Goal: Check status: Check status

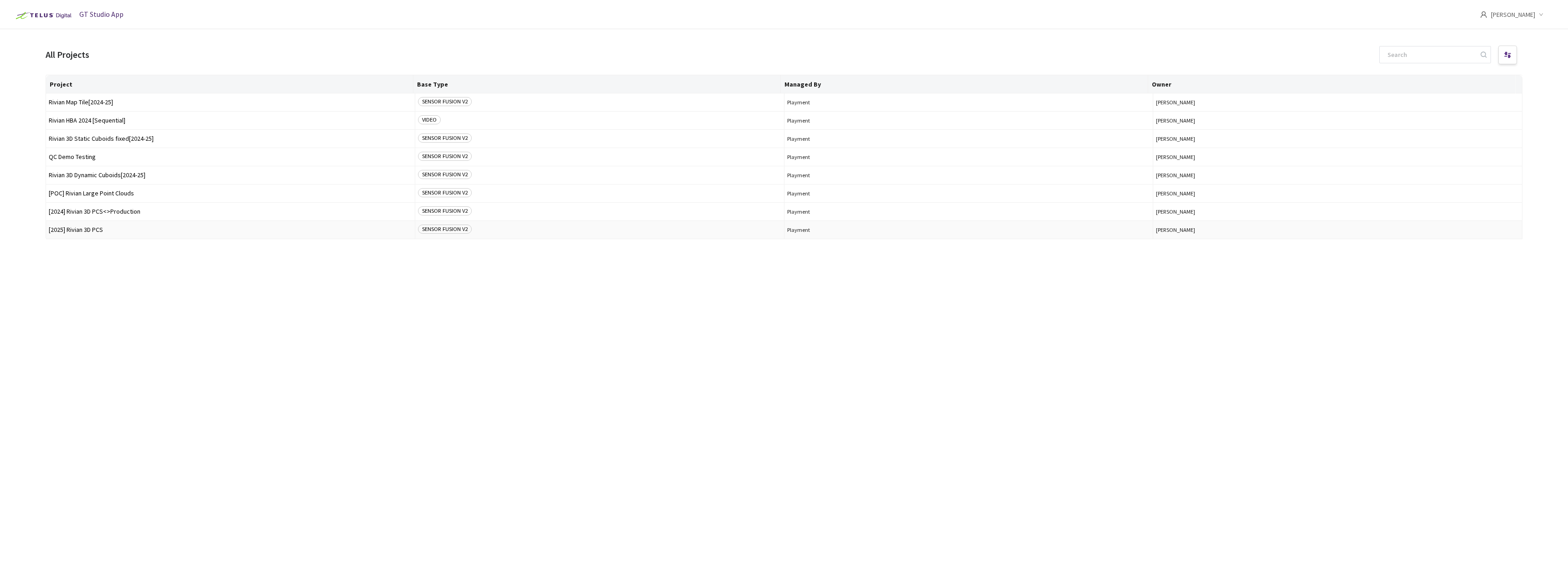
click at [130, 226] on td "[2025] Rivian 3D PCS" at bounding box center [231, 230] width 369 height 18
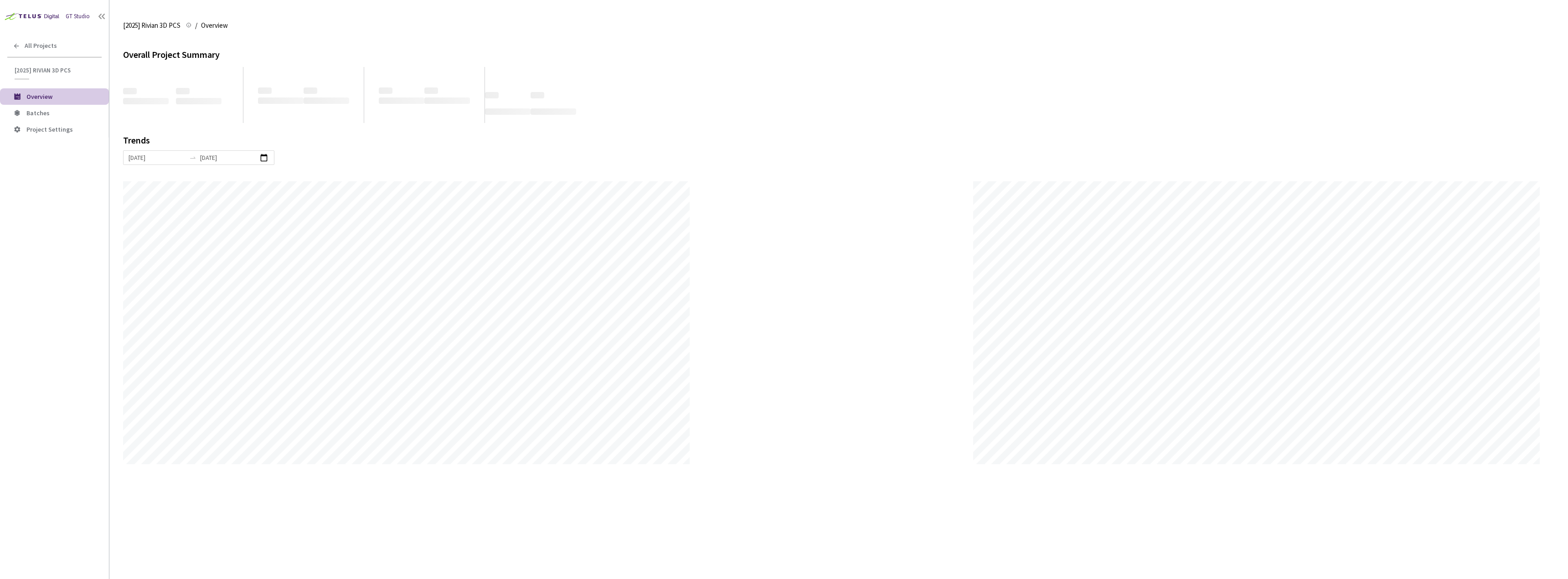
scroll to position [579, 1568]
click at [65, 110] on span "Batches" at bounding box center [64, 113] width 75 height 8
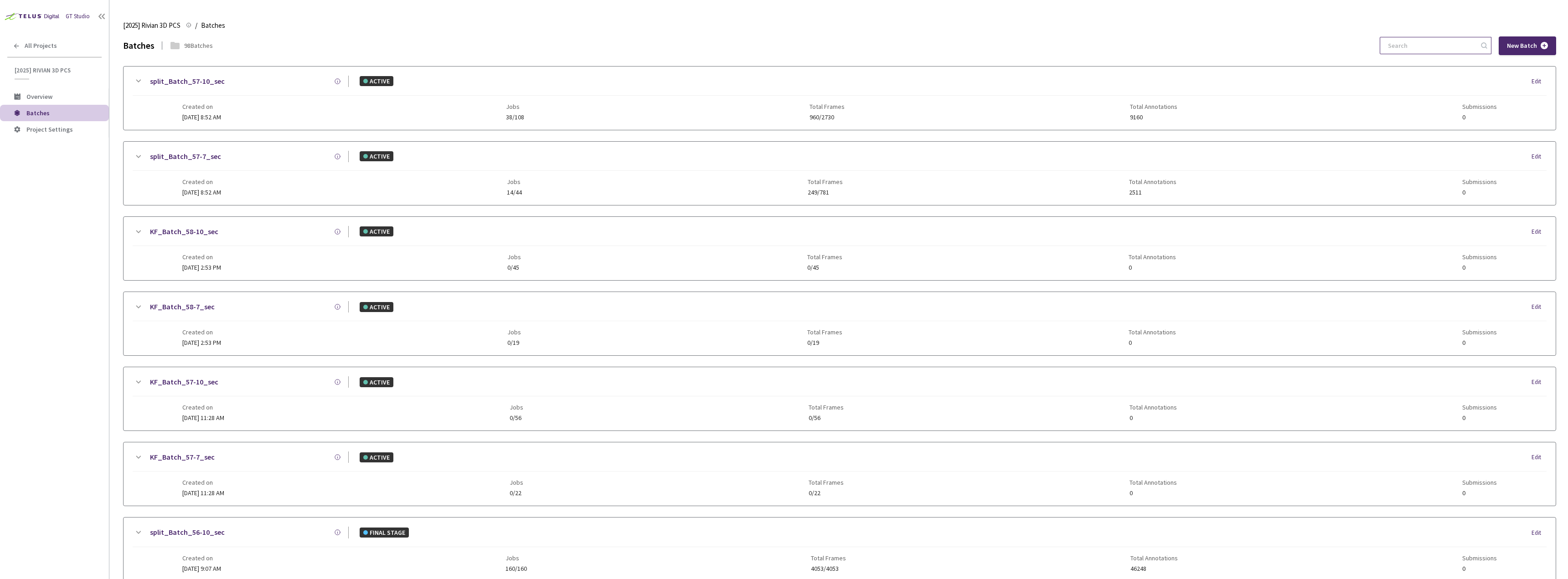
click at [1417, 44] on input at bounding box center [1431, 45] width 97 height 16
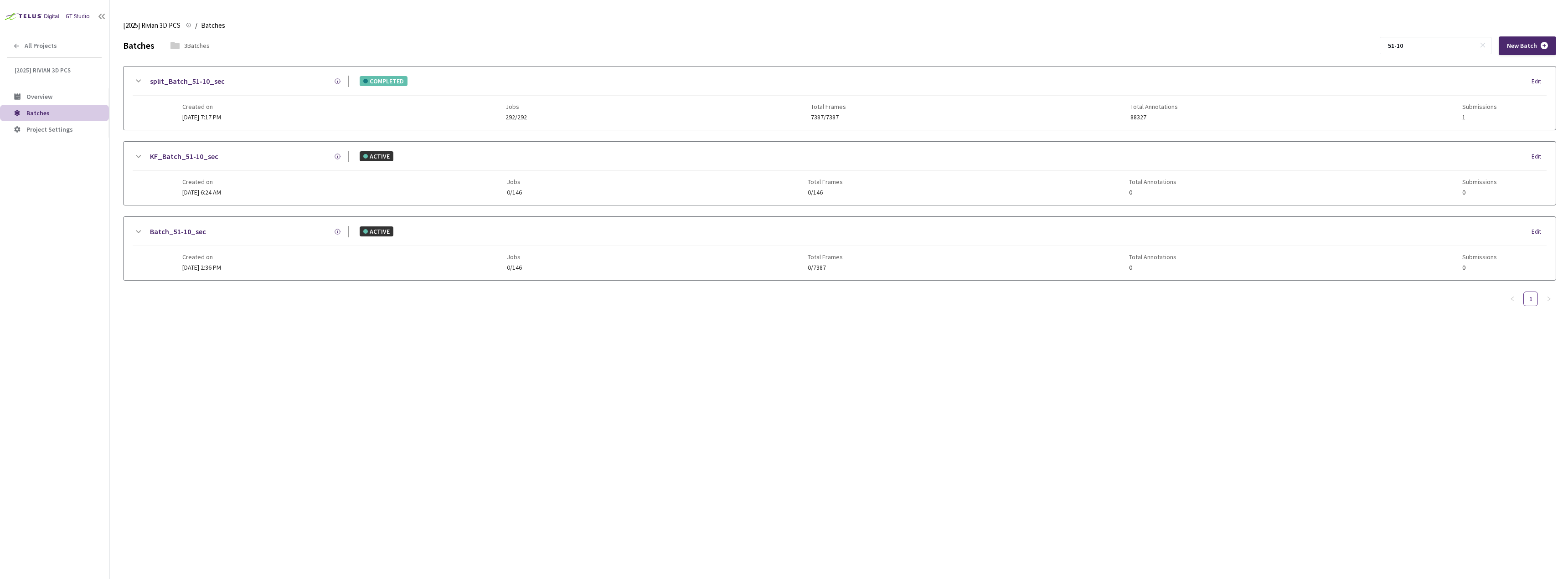
type input "51-10"
click at [194, 86] on link "split_Batch_51-10_sec" at bounding box center [187, 81] width 75 height 12
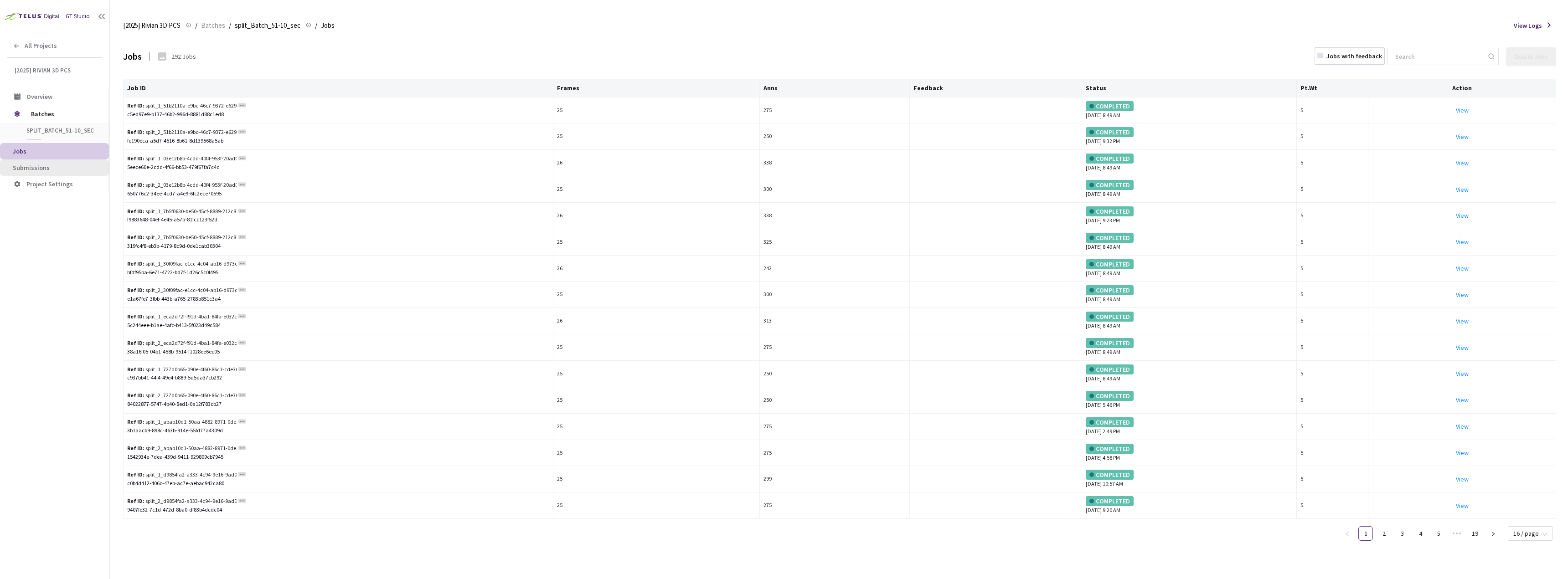
click at [63, 163] on li "Submissions" at bounding box center [54, 167] width 109 height 16
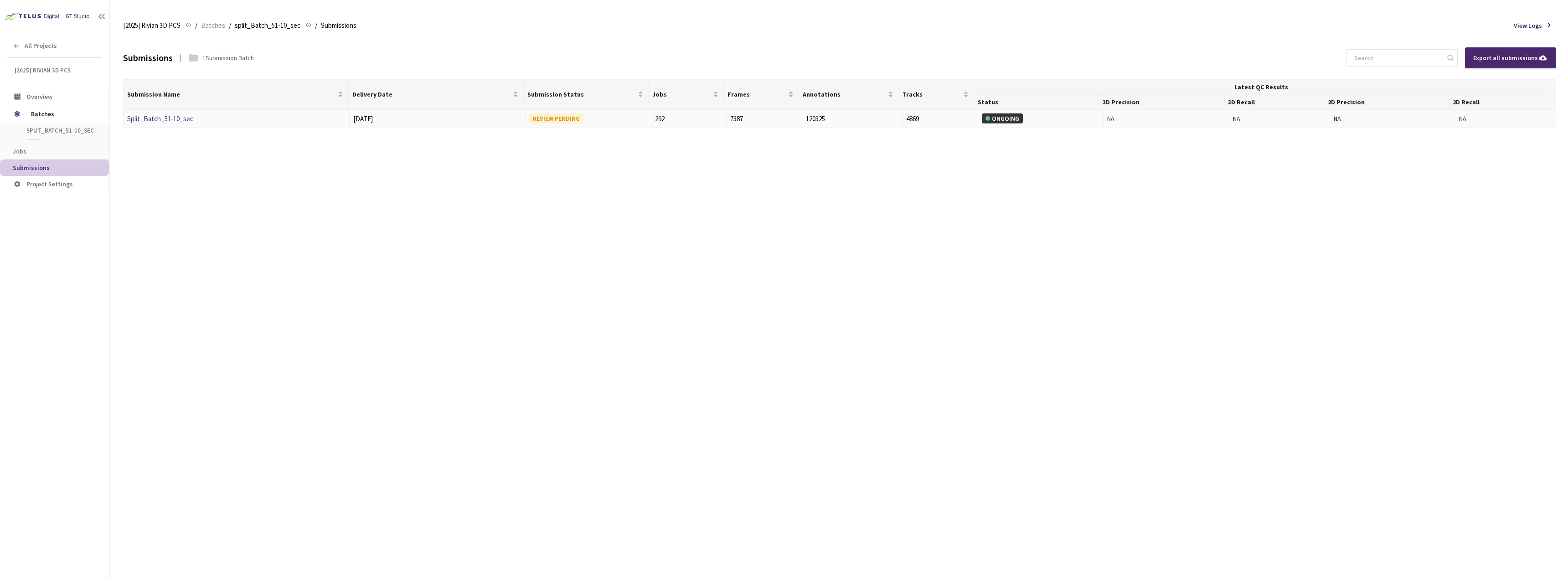
click at [176, 118] on link "Split_Batch_51-10_sec" at bounding box center [160, 119] width 66 height 9
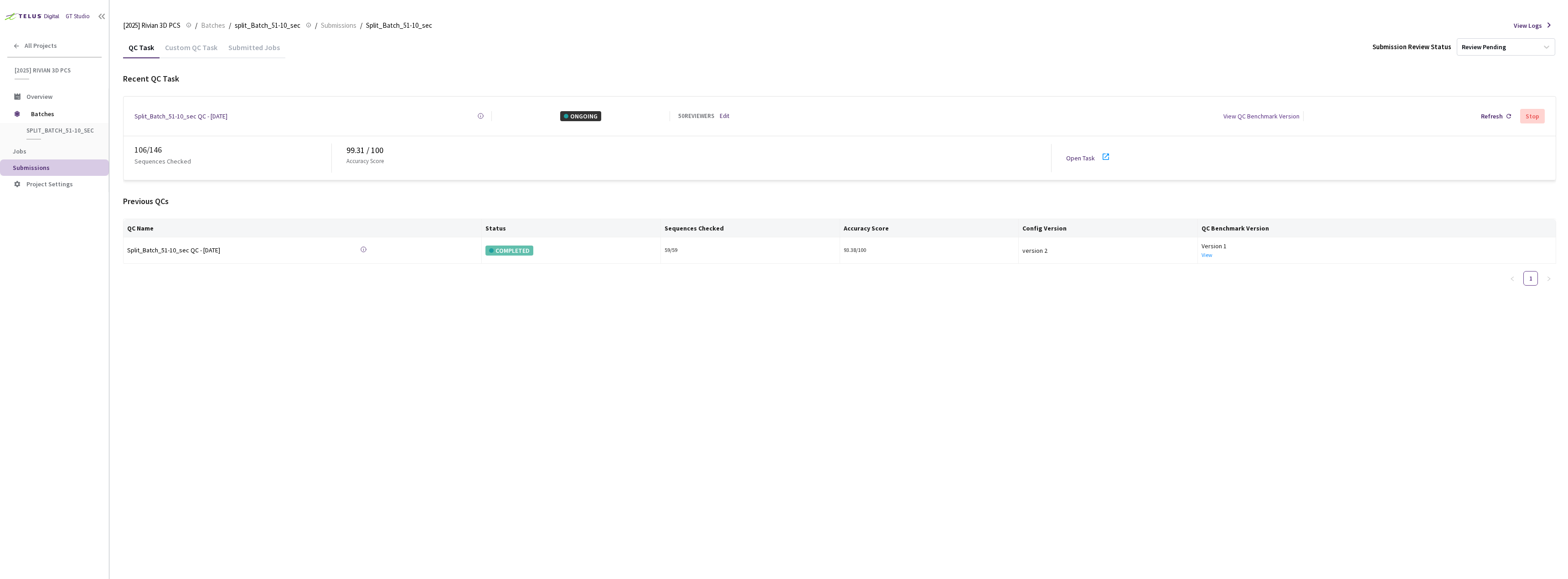
click at [1104, 151] on icon at bounding box center [1106, 157] width 11 height 11
